Goal: Task Accomplishment & Management: Manage account settings

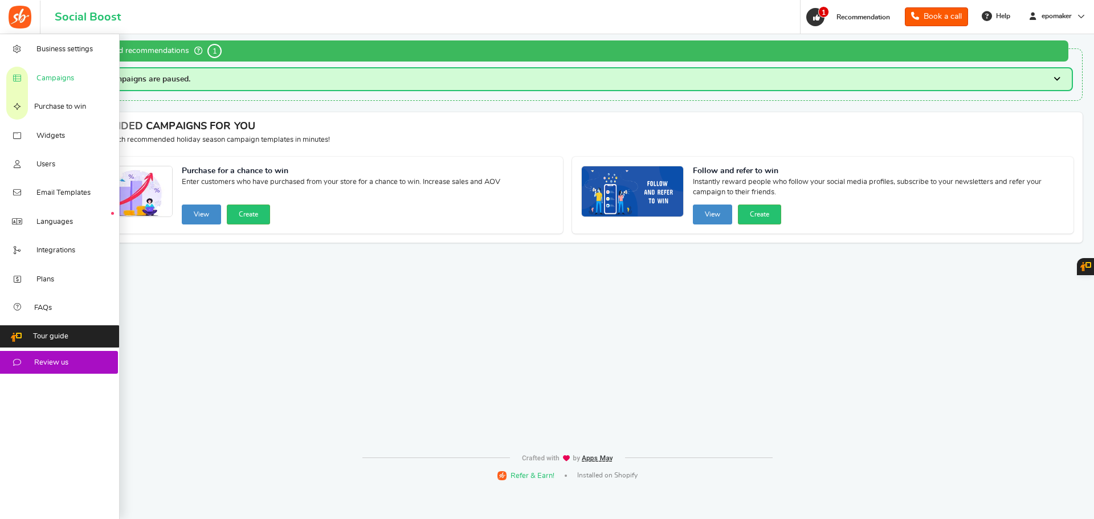
click at [47, 73] on span "Campaigns" at bounding box center [55, 78] width 38 height 10
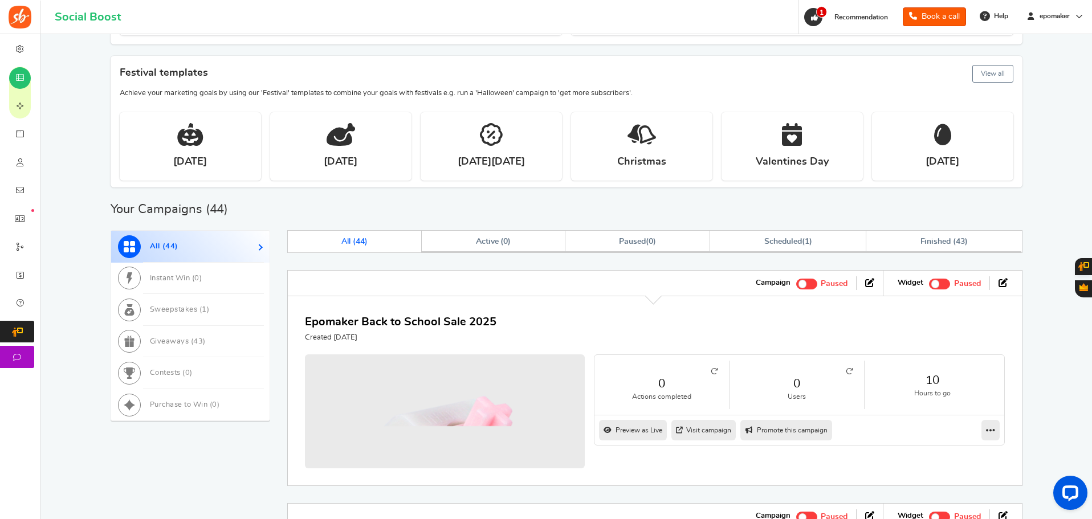
scroll to position [228, 0]
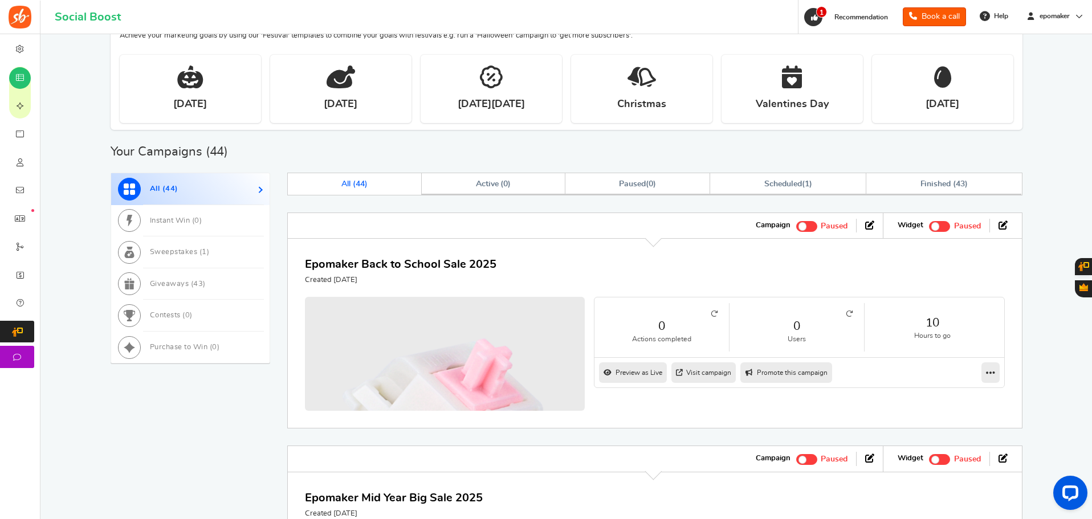
click at [463, 272] on h4 "Epomaker Back to School Sale 2025" at bounding box center [400, 264] width 191 height 17
click at [460, 268] on link "Epomaker Back to School Sale 2025" at bounding box center [400, 264] width 191 height 11
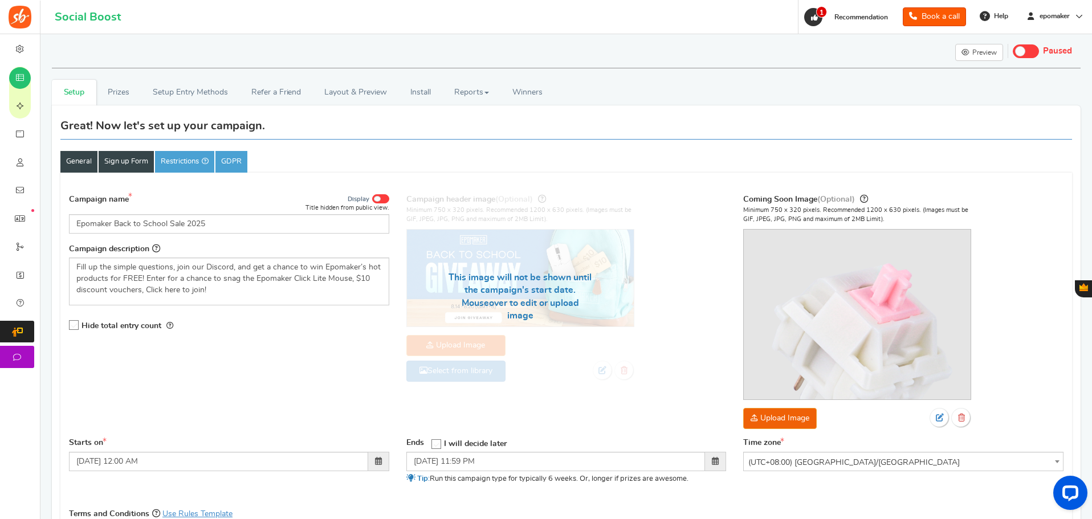
click at [143, 158] on link "Sign up Form" at bounding box center [126, 162] width 55 height 22
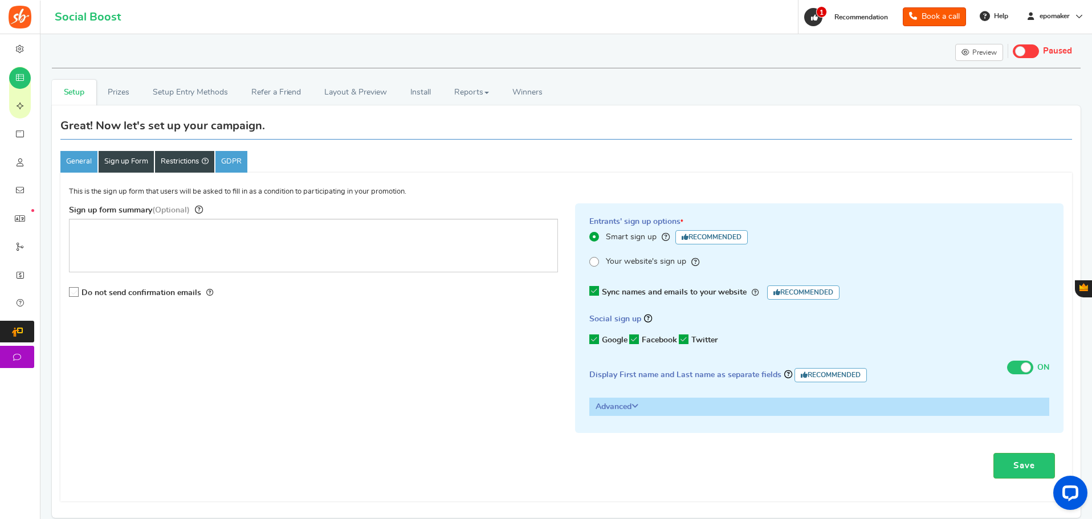
click at [166, 165] on link "Restrictions" at bounding box center [184, 162] width 59 height 22
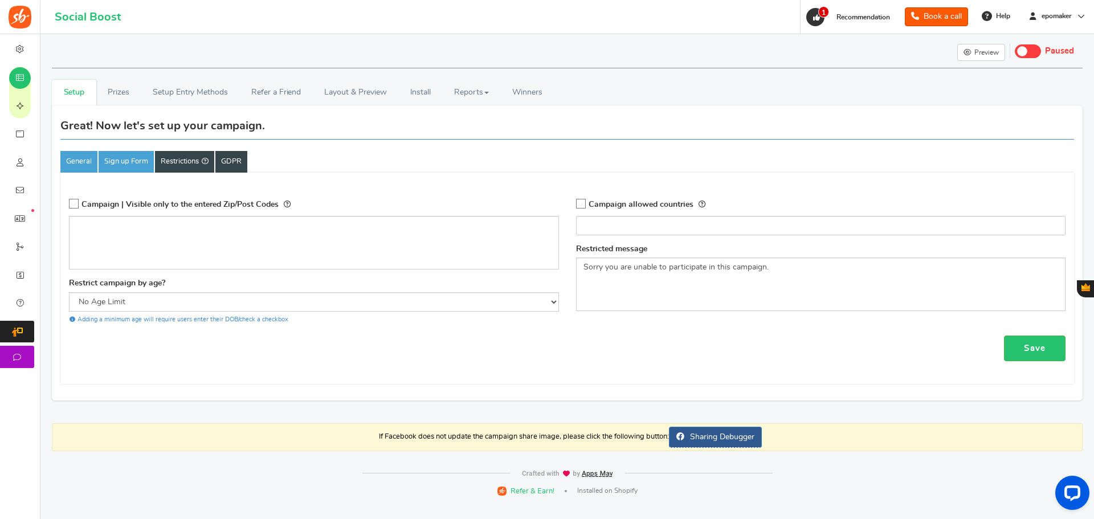
click at [230, 170] on link "GDPR" at bounding box center [231, 162] width 32 height 22
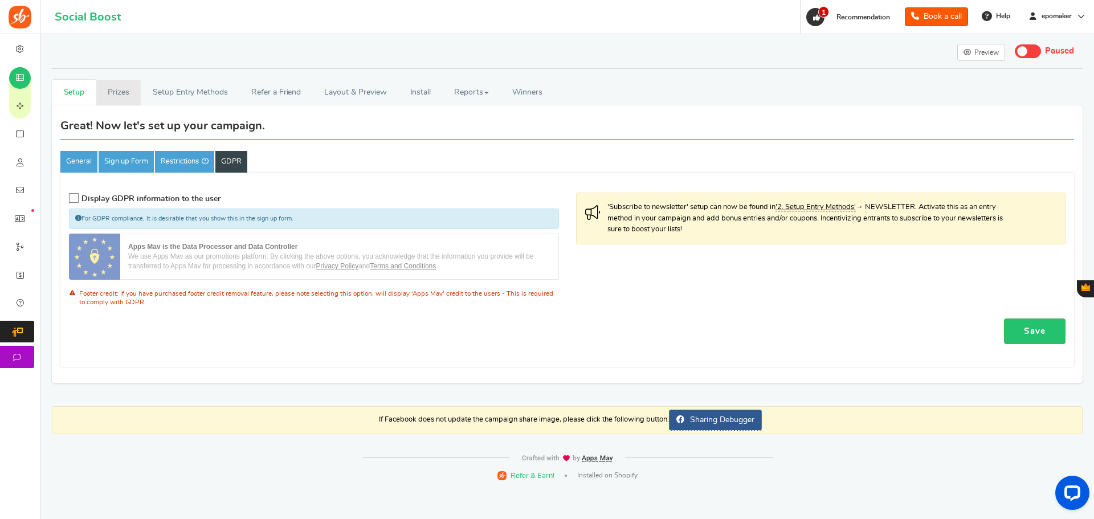
click at [120, 99] on link "Prizes" at bounding box center [118, 93] width 45 height 26
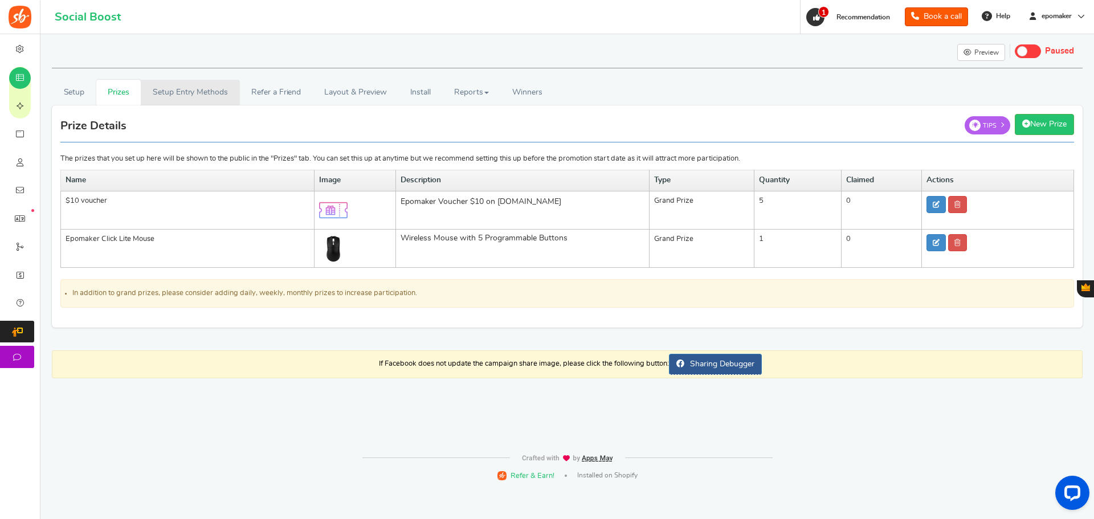
click at [174, 99] on link "Setup Entry Methods" at bounding box center [190, 93] width 99 height 26
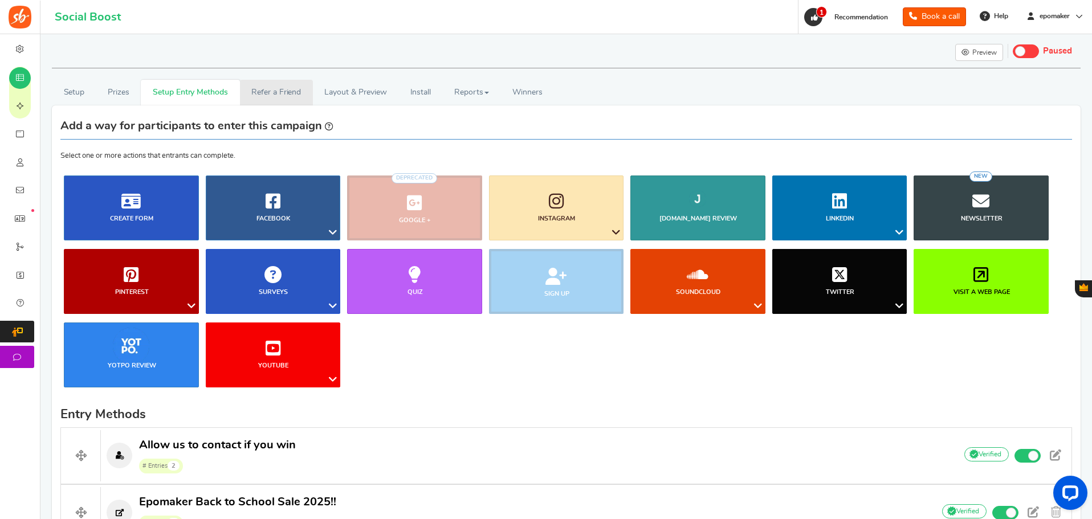
click at [275, 96] on link "Refer a Friend" at bounding box center [276, 93] width 73 height 26
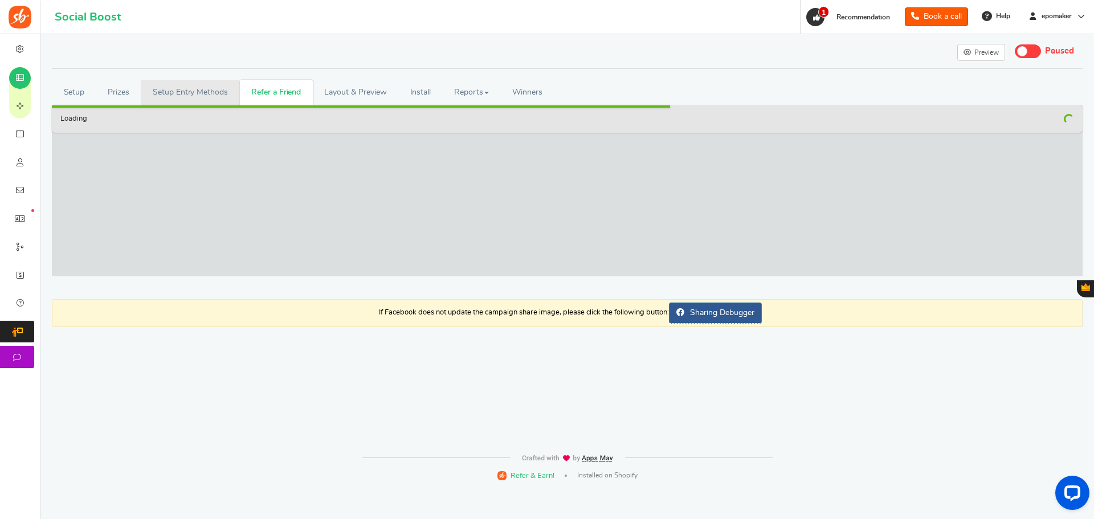
click at [156, 87] on link "Setup Entry Methods" at bounding box center [190, 93] width 99 height 26
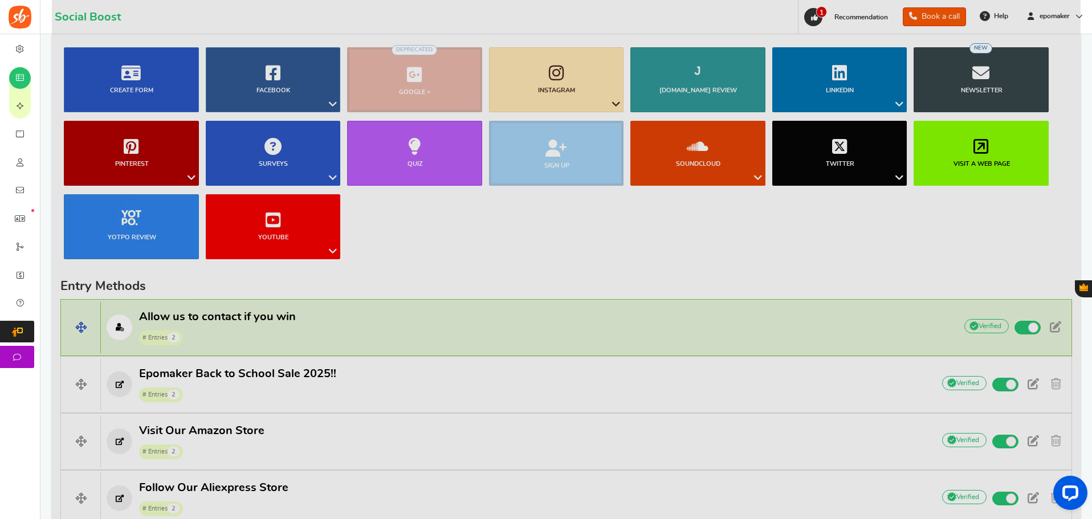
scroll to position [171, 0]
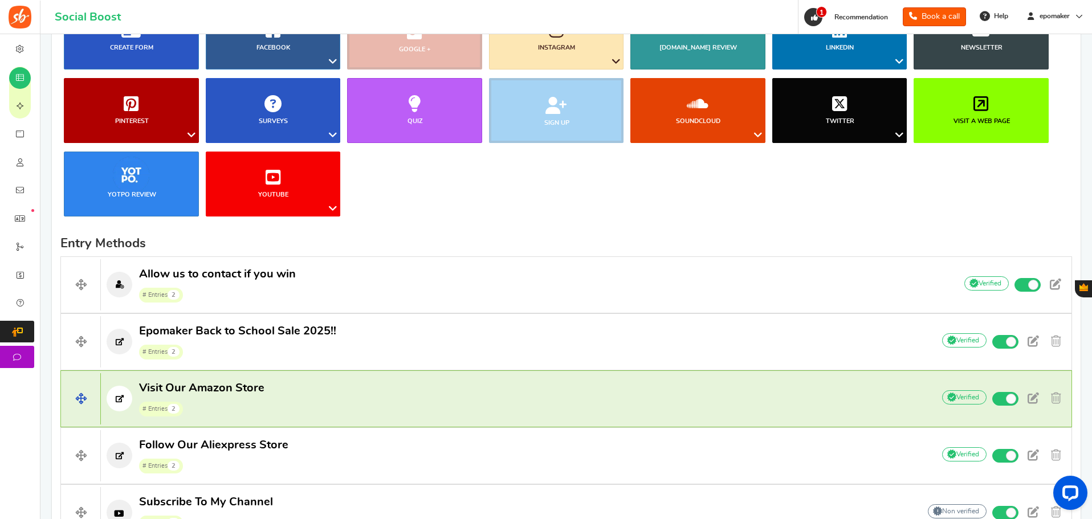
click at [667, 373] on h4 "Visit Our Amazon Store # Entries 2 Add Your API credentials Non verified Due to…" at bounding box center [565, 398] width 1011 height 57
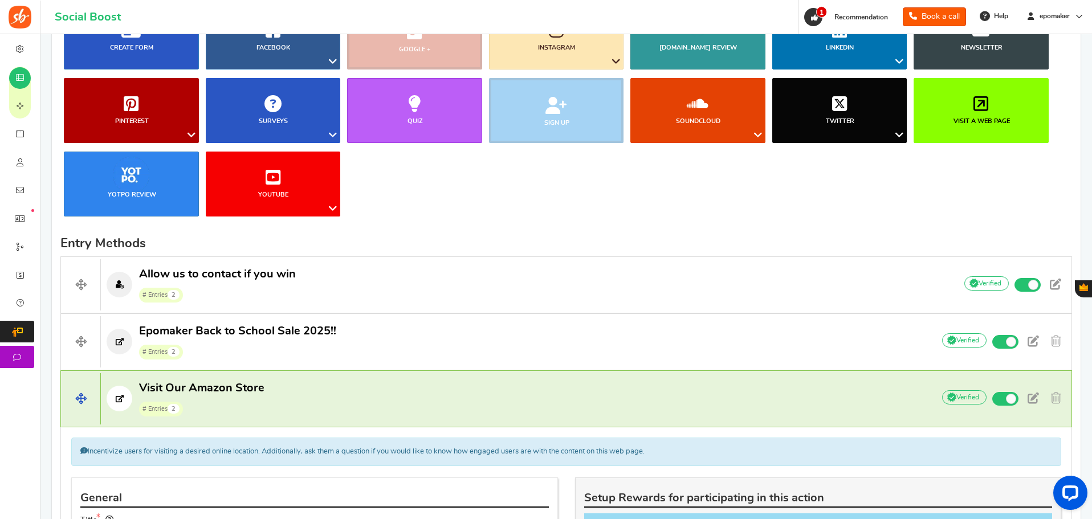
scroll to position [450, 0]
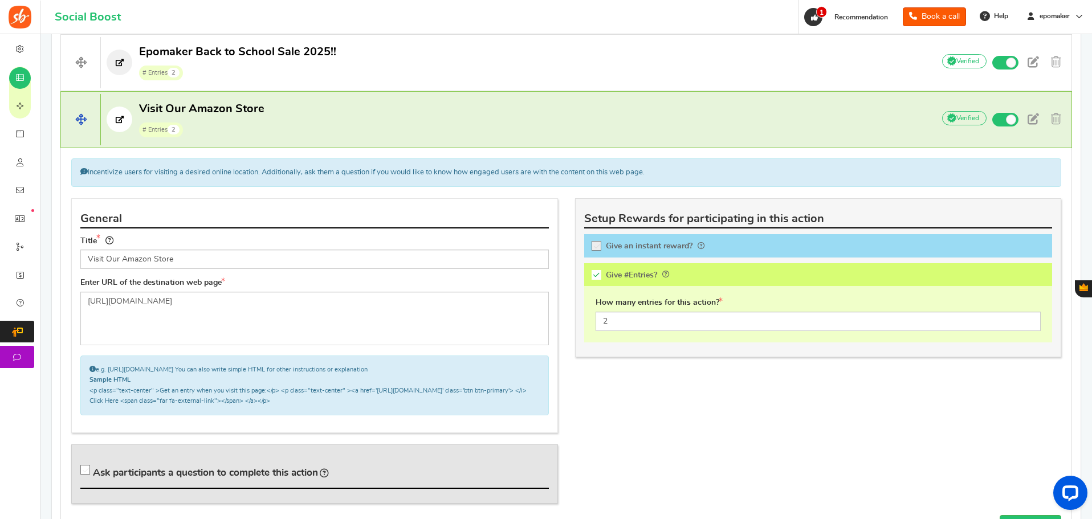
click at [275, 123] on p "Visit Our Amazon Store # Entries 2" at bounding box center [511, 119] width 821 height 36
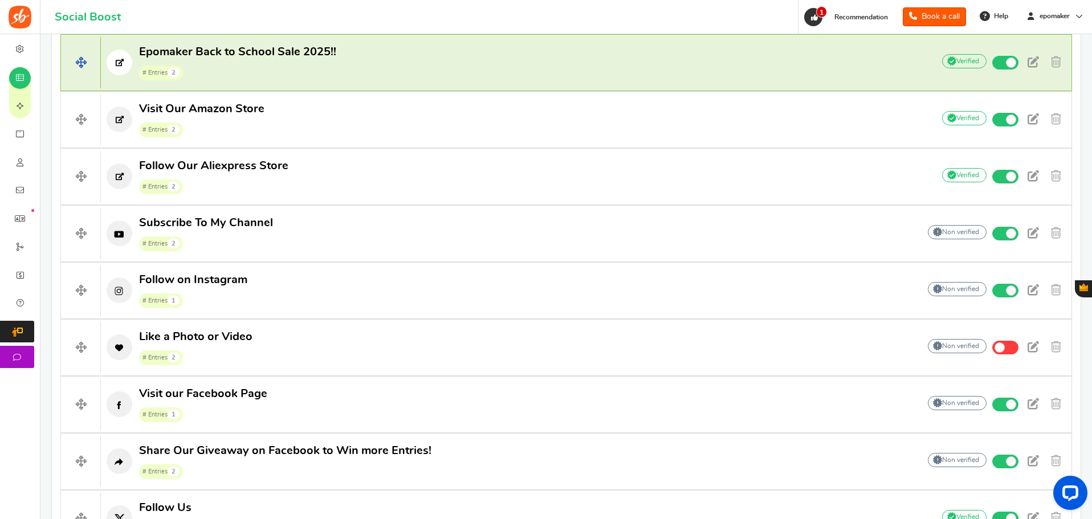
click at [243, 72] on span "# Entries 2" at bounding box center [237, 72] width 197 height 17
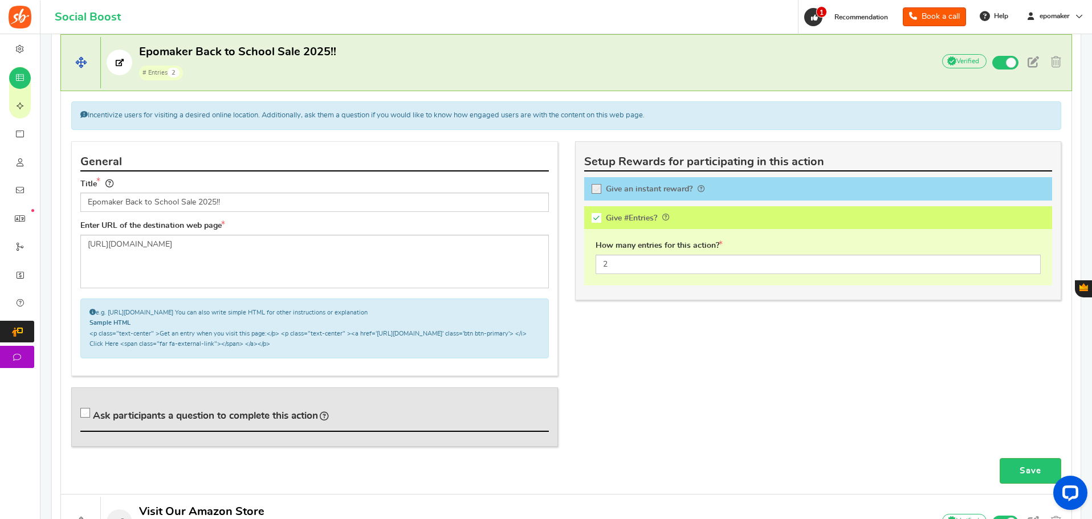
click at [269, 53] on span "Epomaker Back to School Sale 2025!!" at bounding box center [237, 51] width 197 height 11
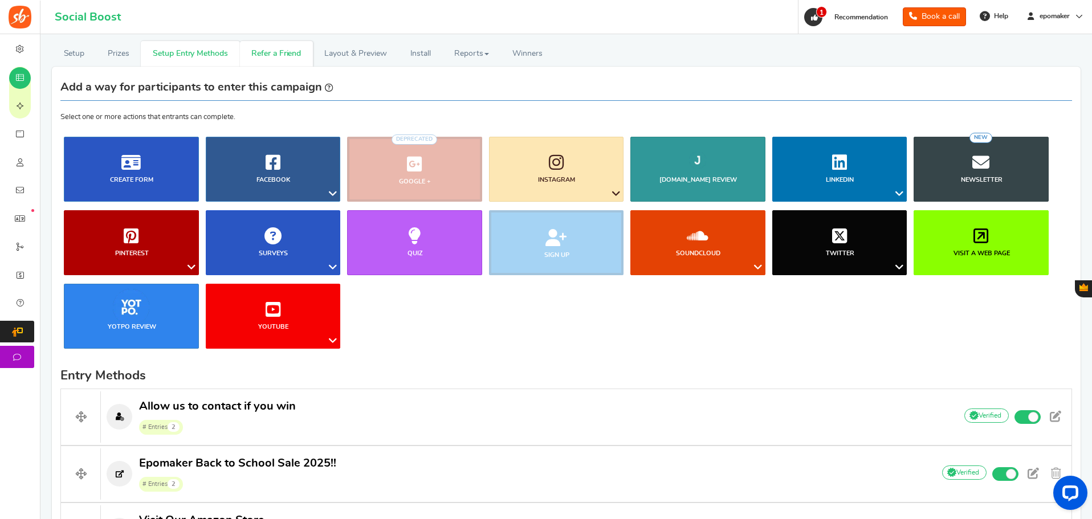
scroll to position [0, 0]
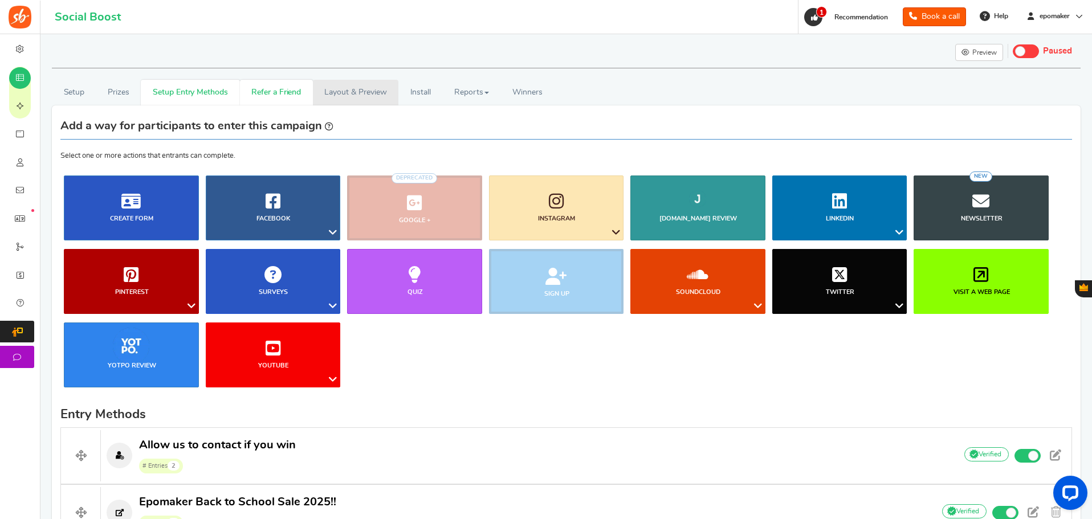
click at [362, 93] on link "Layout & Preview" at bounding box center [355, 93] width 85 height 26
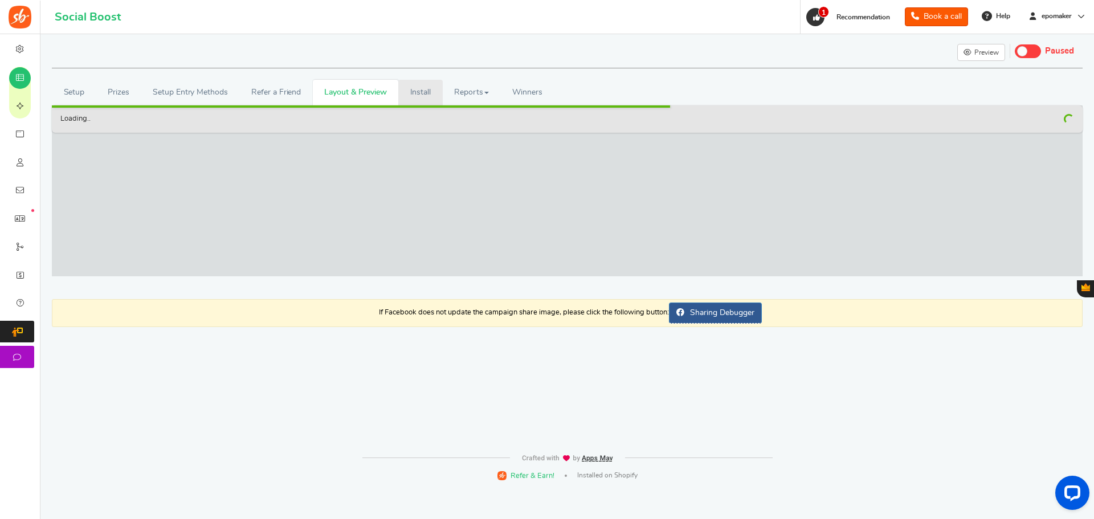
click at [431, 90] on link "Install" at bounding box center [420, 93] width 44 height 26
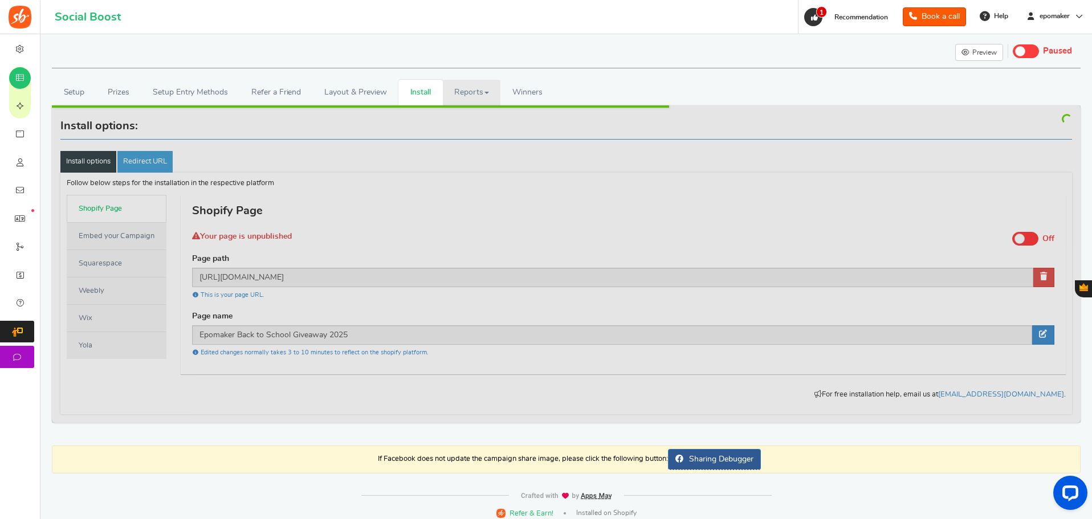
click at [460, 91] on link "Reports" at bounding box center [472, 93] width 58 height 26
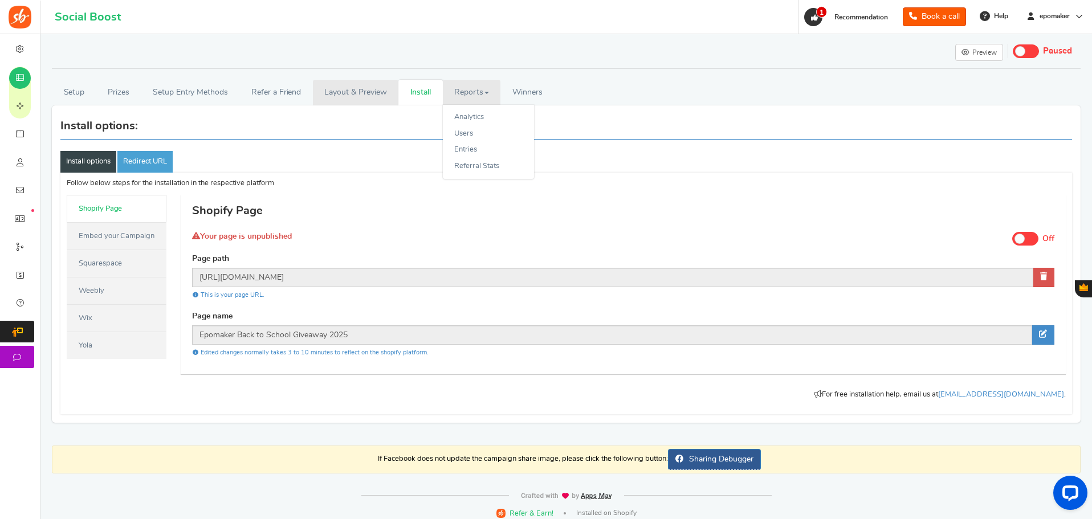
click at [361, 97] on link "Layout & Preview" at bounding box center [355, 93] width 85 height 26
